Goal: Task Accomplishment & Management: Use online tool/utility

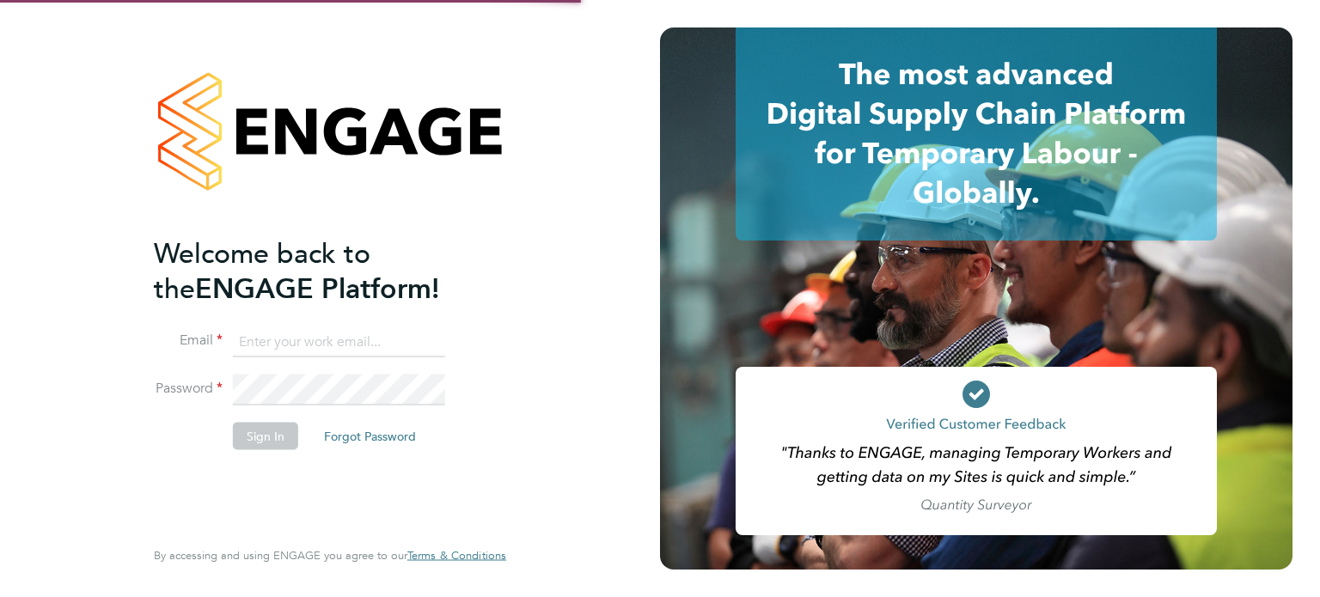
type input "[PERSON_NAME][EMAIL_ADDRESS][PERSON_NAME][DOMAIN_NAME]"
click at [284, 436] on button "Sign In" at bounding box center [265, 435] width 65 height 27
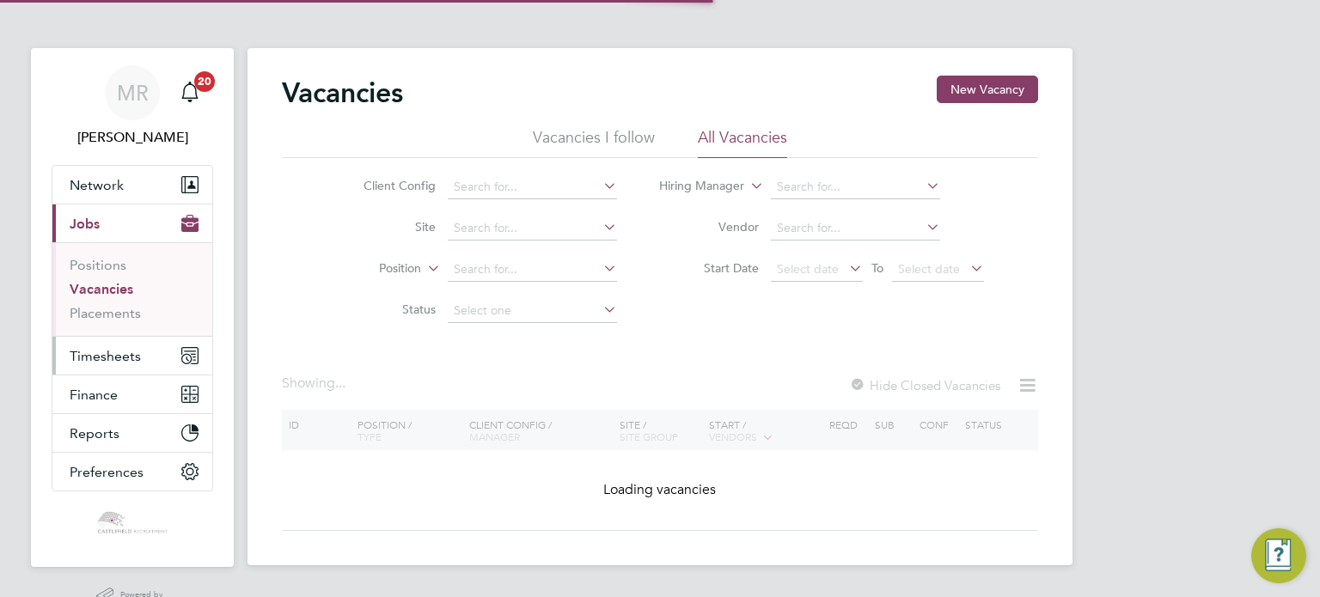
click at [143, 352] on button "Timesheets" at bounding box center [132, 356] width 160 height 38
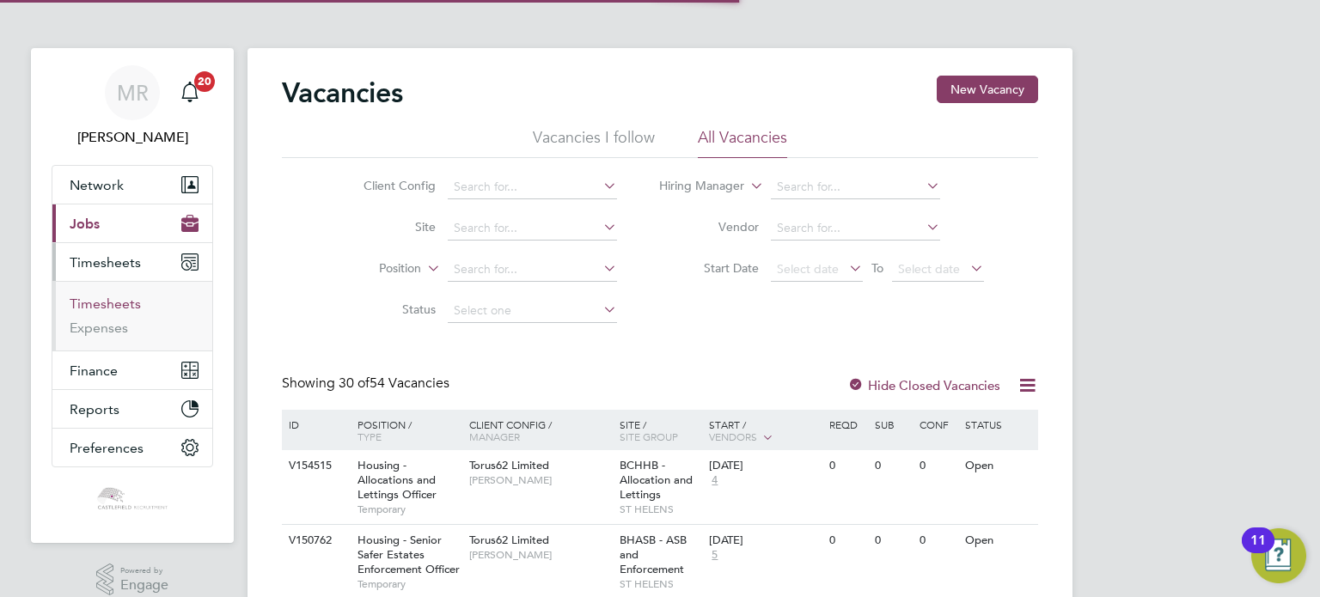
drag, startPoint x: 123, startPoint y: 318, endPoint x: 118, endPoint y: 308, distance: 11.5
click at [123, 318] on li "Timesheets" at bounding box center [134, 308] width 129 height 24
click at [115, 303] on link "Timesheets" at bounding box center [105, 304] width 71 height 16
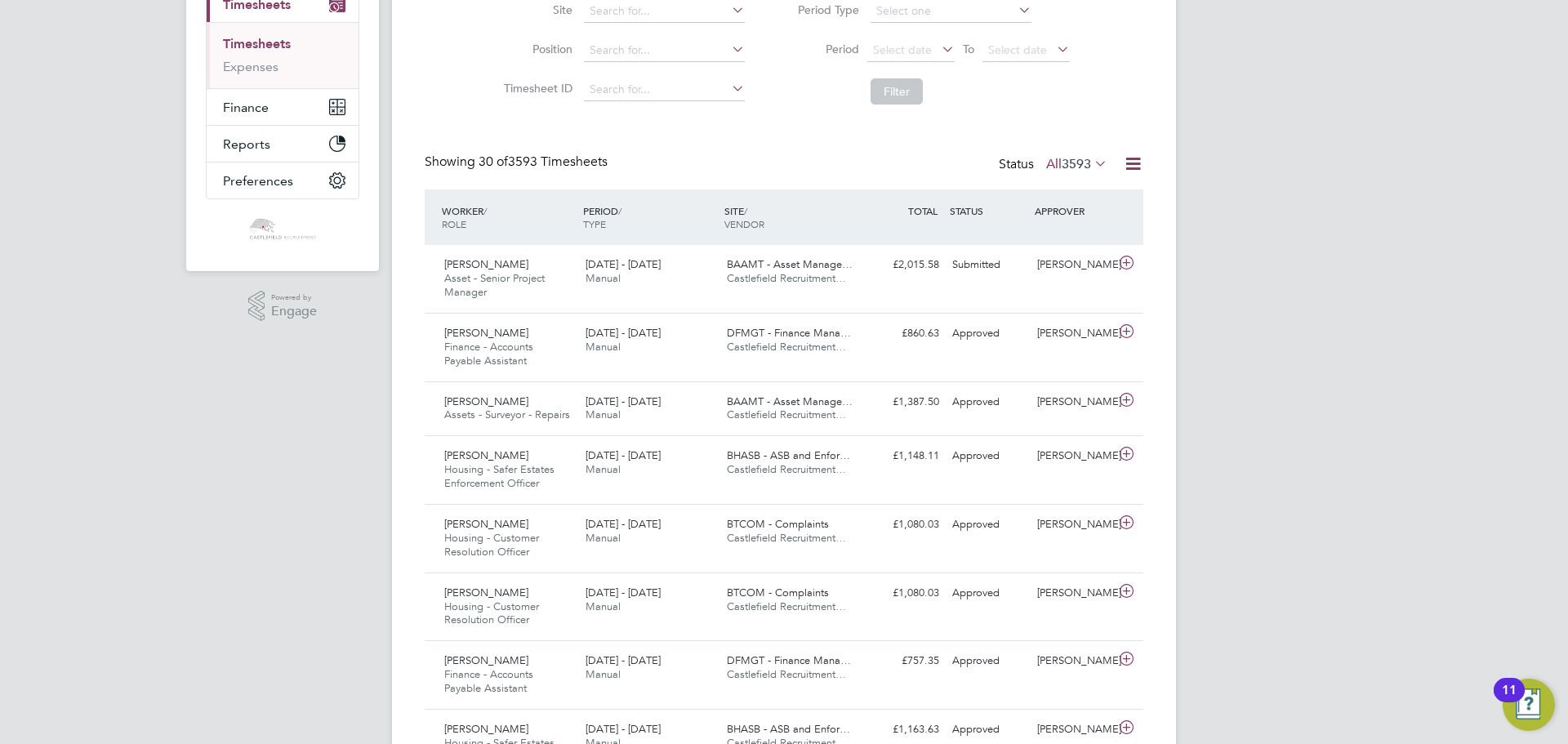
scroll to position [231, 0]
